Goal: Transaction & Acquisition: Purchase product/service

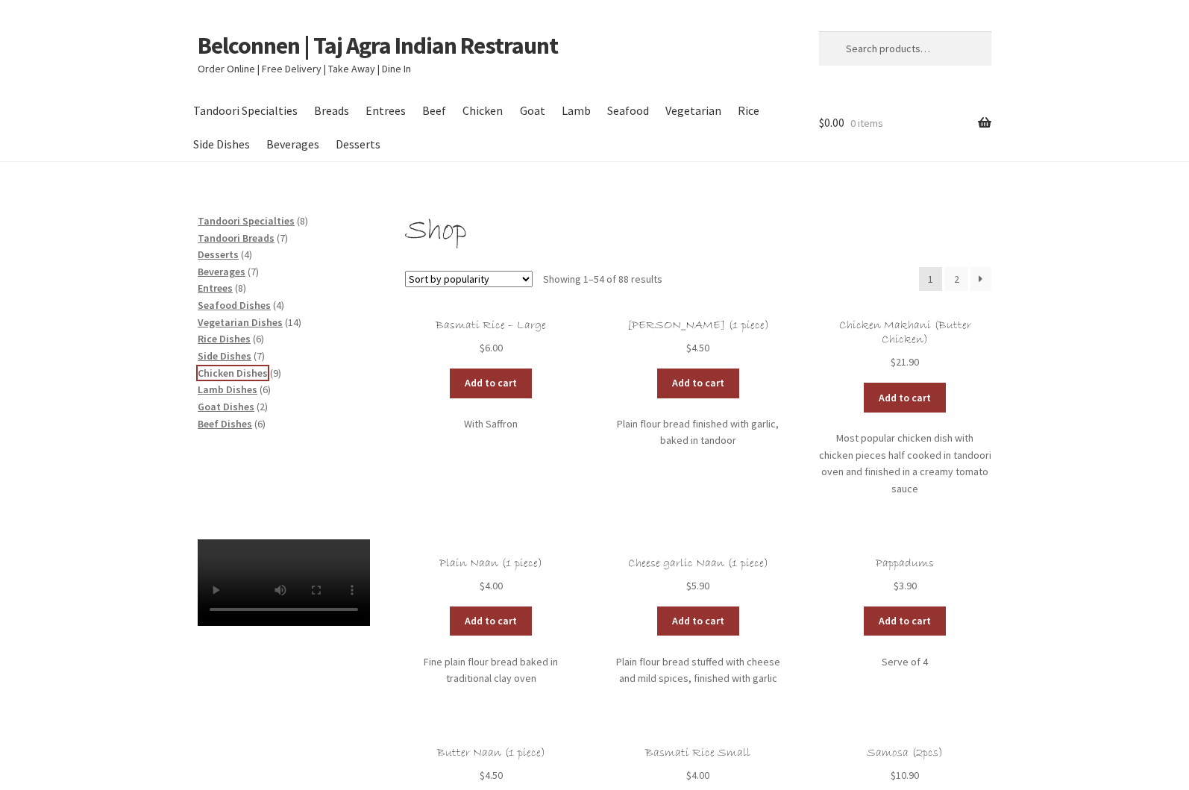
click at [243, 372] on span "Chicken Dishes" at bounding box center [233, 372] width 70 height 13
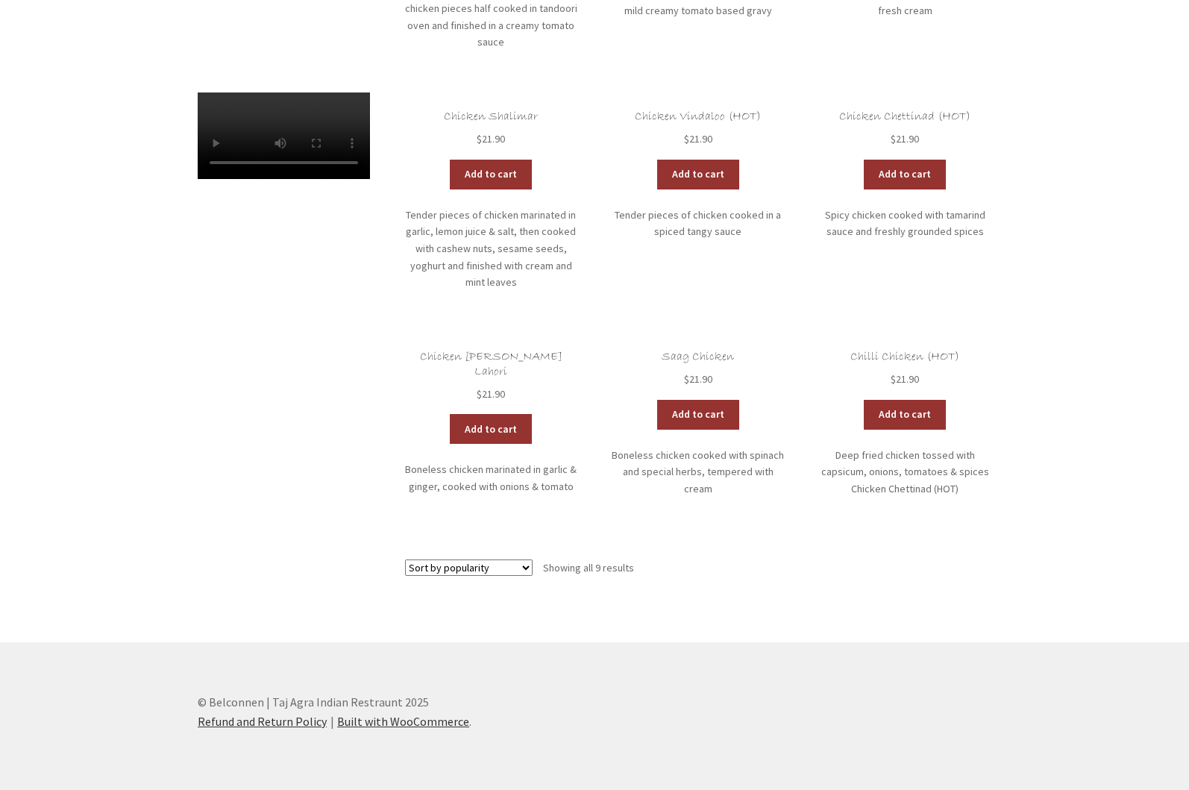
scroll to position [118, 0]
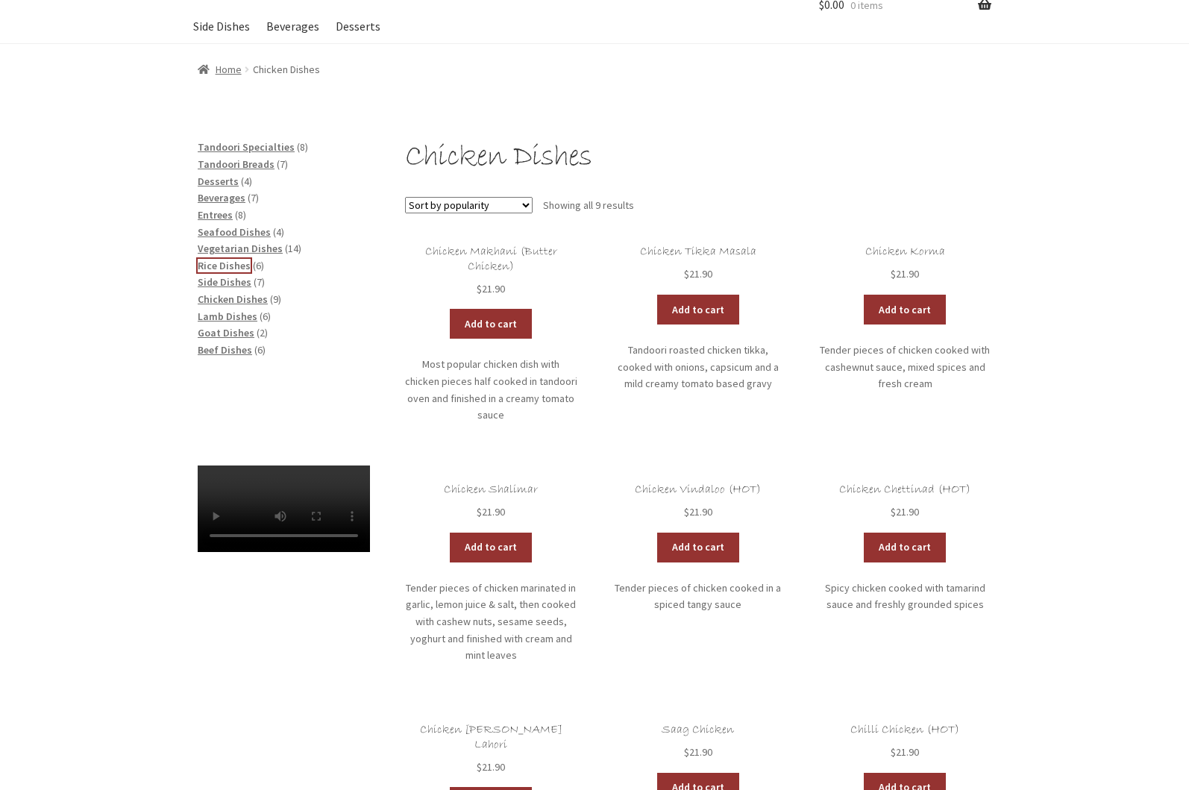
click at [240, 266] on span "Rice Dishes" at bounding box center [224, 265] width 53 height 13
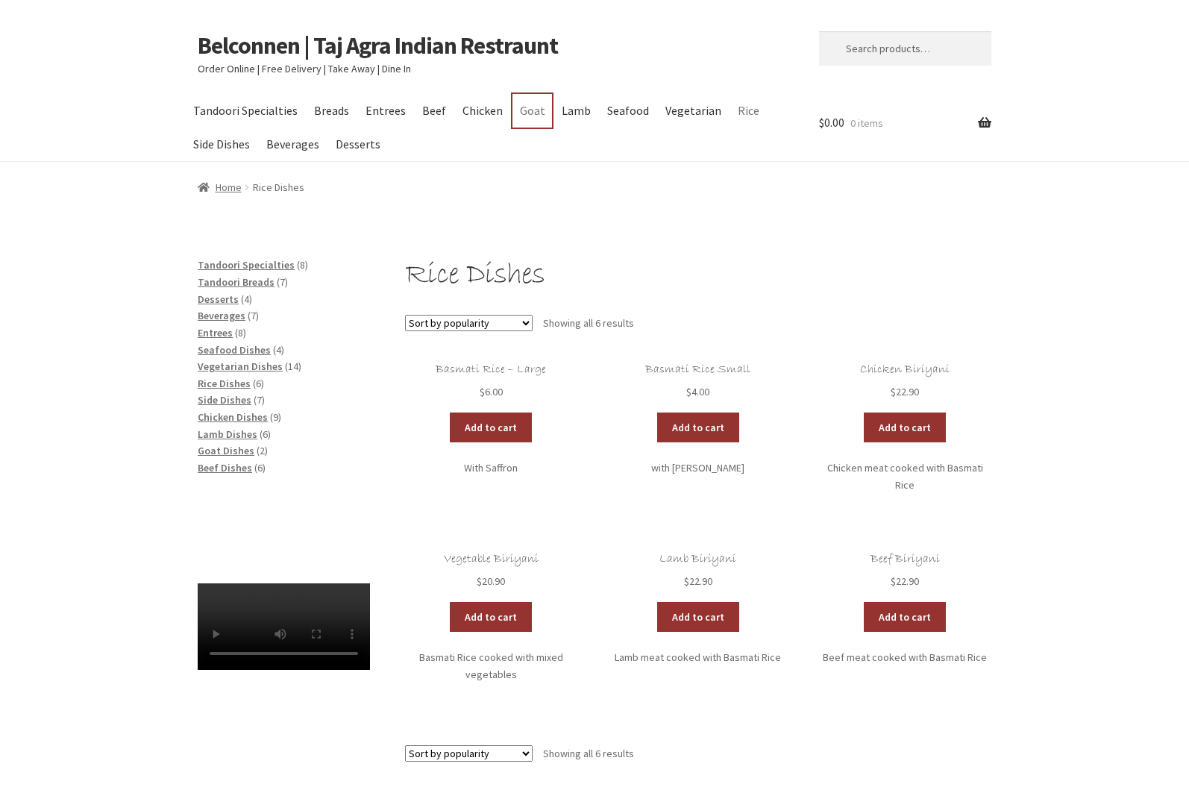
click at [532, 107] on link "Goat" at bounding box center [532, 111] width 40 height 34
